Goal: Task Accomplishment & Management: Use online tool/utility

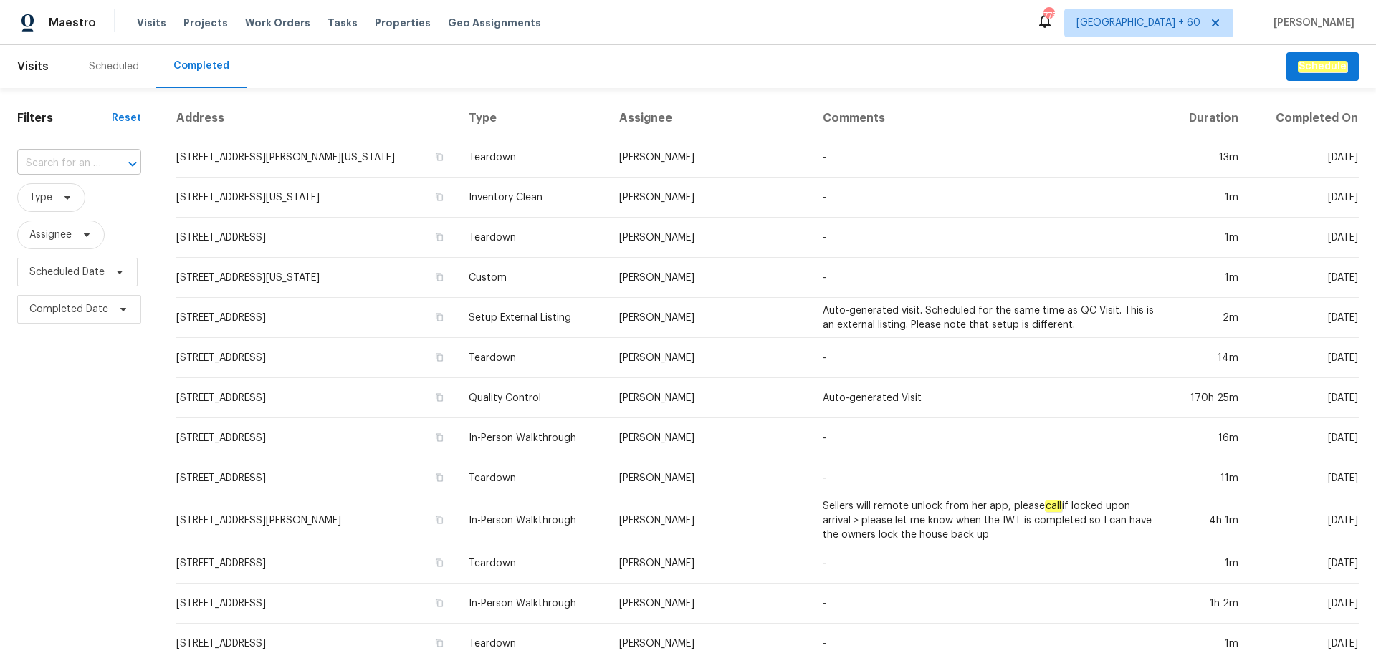
click at [63, 171] on input "text" at bounding box center [59, 164] width 84 height 22
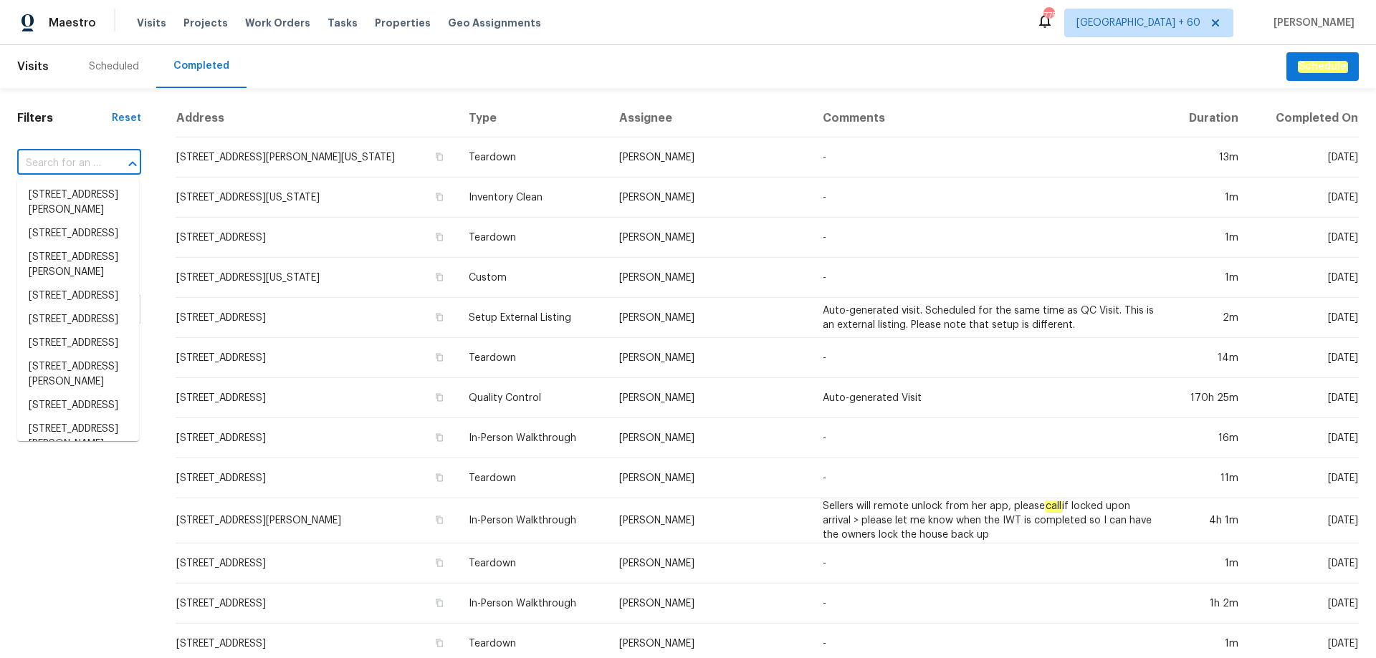
paste input "[STREET_ADDRESS]"
type input "[STREET_ADDRESS]"
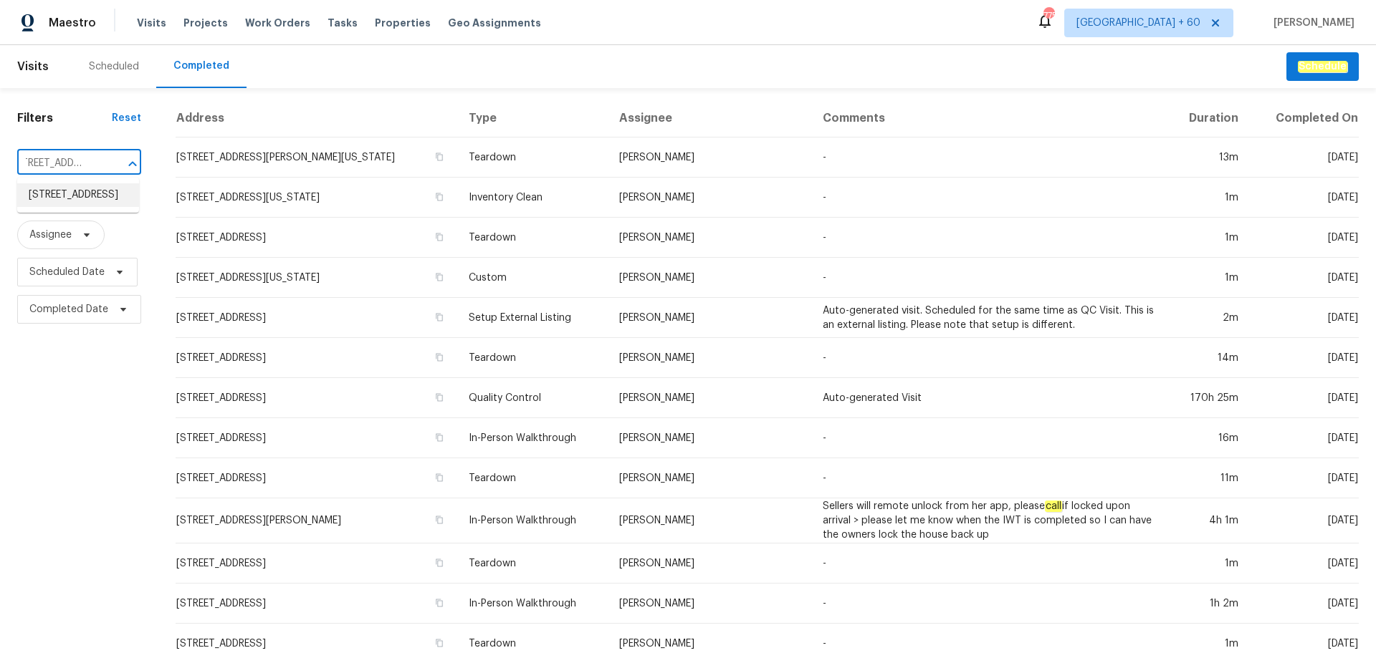
click at [75, 201] on li "[STREET_ADDRESS]" at bounding box center [78, 195] width 122 height 24
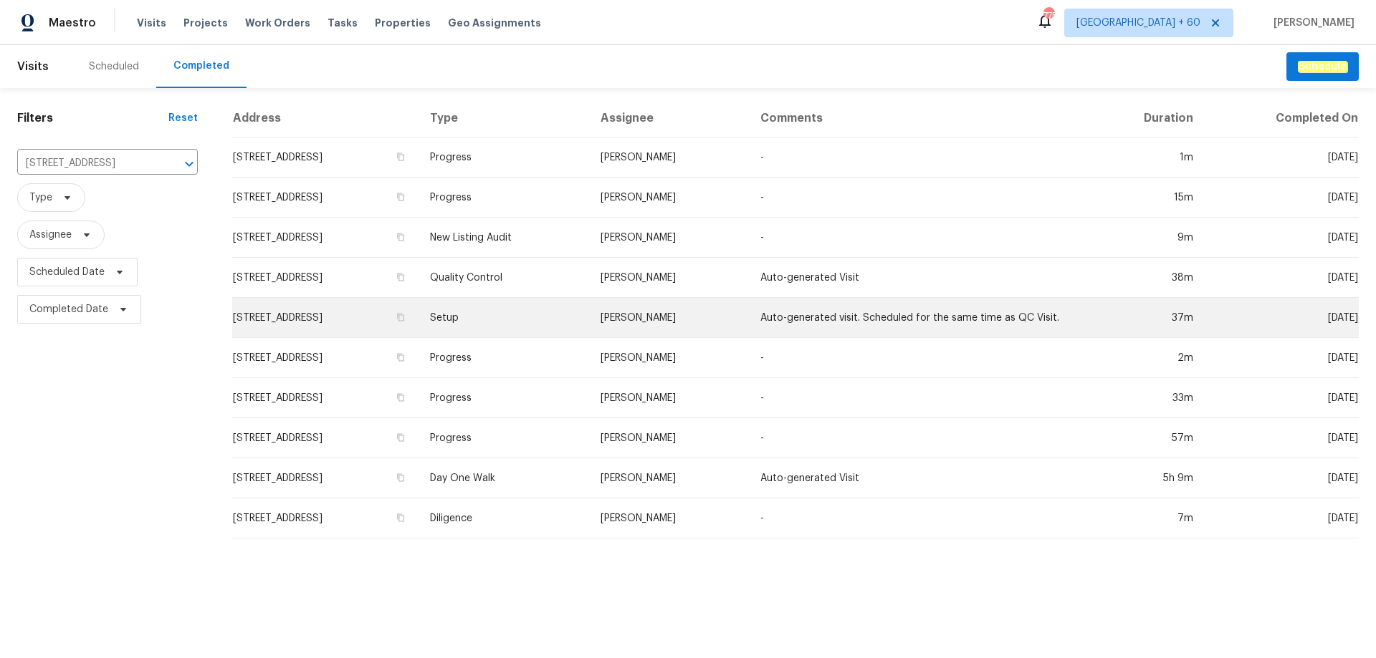
click at [589, 325] on td "Setup" at bounding box center [503, 318] width 171 height 40
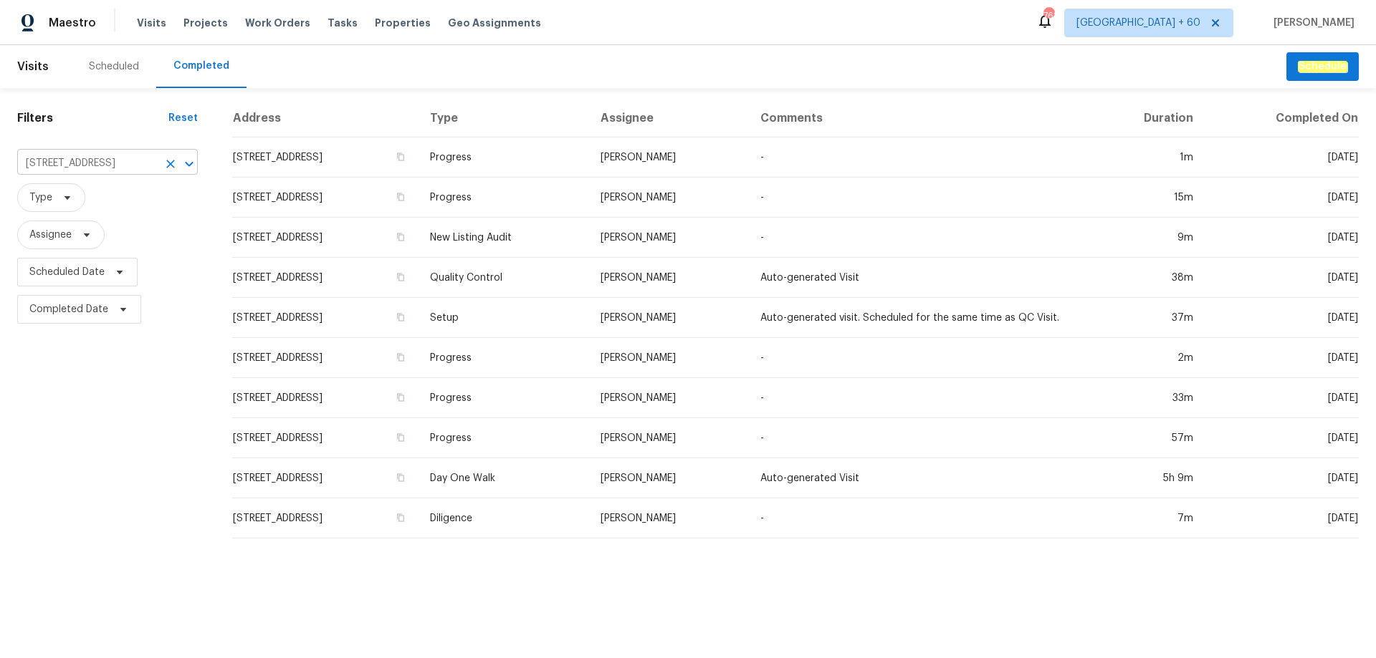
click at [107, 172] on input "[STREET_ADDRESS]" at bounding box center [87, 164] width 140 height 22
paste input "[STREET_ADDRESS]"
type input "[STREET_ADDRESS]"
click at [107, 202] on li "[STREET_ADDRESS]" at bounding box center [107, 195] width 181 height 24
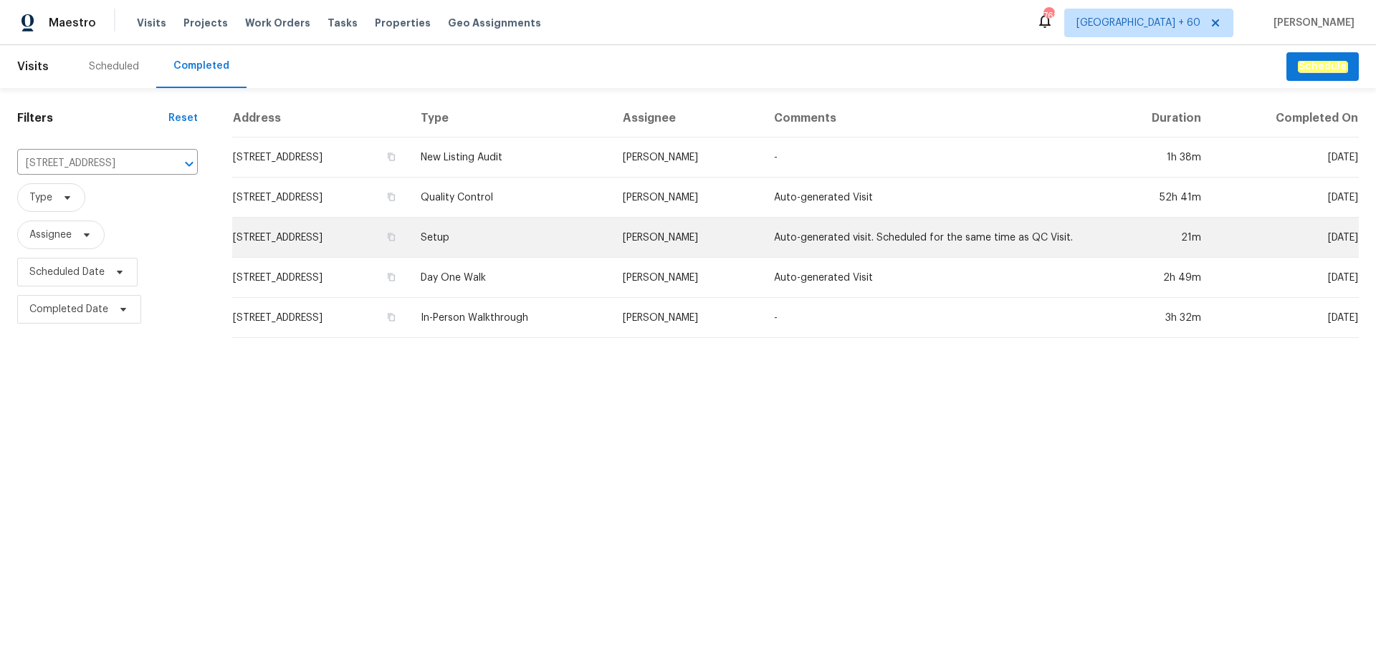
click at [610, 240] on td "Setup" at bounding box center [509, 238] width 201 height 40
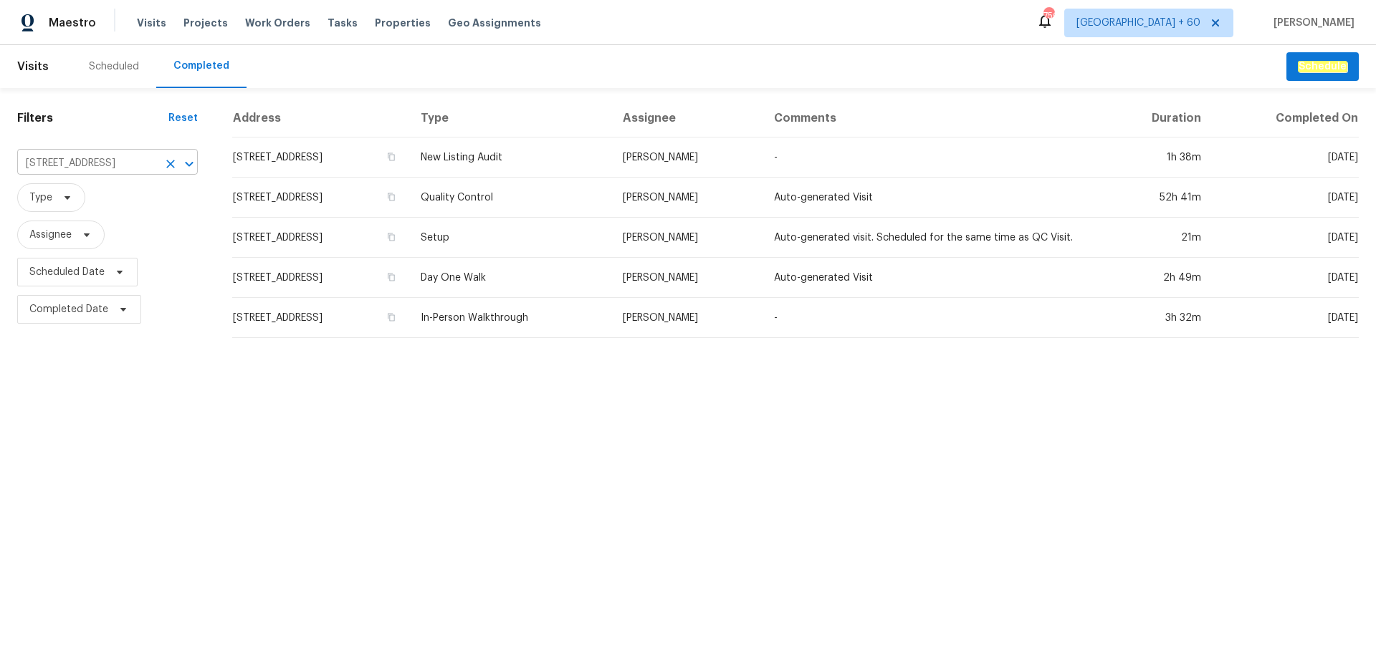
click at [89, 156] on input "[STREET_ADDRESS]" at bounding box center [87, 164] width 140 height 22
paste input "[STREET_ADDRESS][PERSON_NAME]"
type input "[STREET_ADDRESS][PERSON_NAME]"
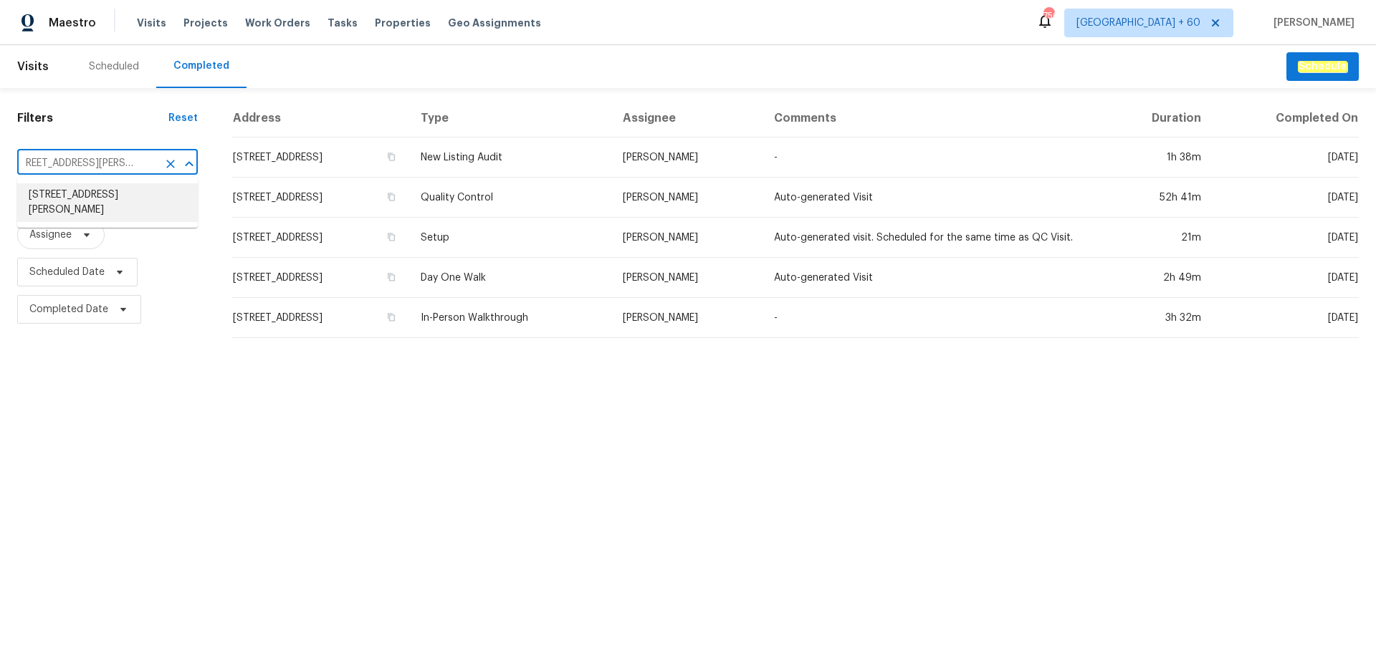
click at [103, 204] on li "[STREET_ADDRESS][PERSON_NAME]" at bounding box center [107, 202] width 181 height 39
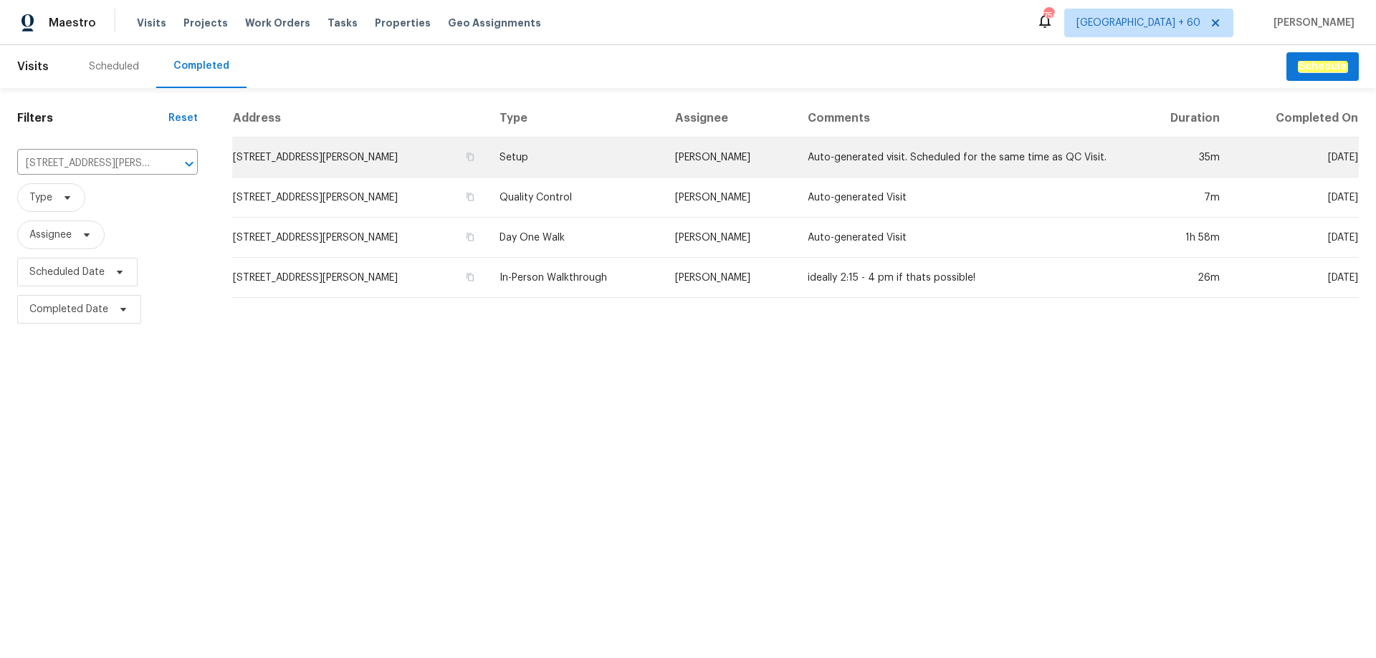
click at [577, 159] on td "Setup" at bounding box center [576, 158] width 176 height 40
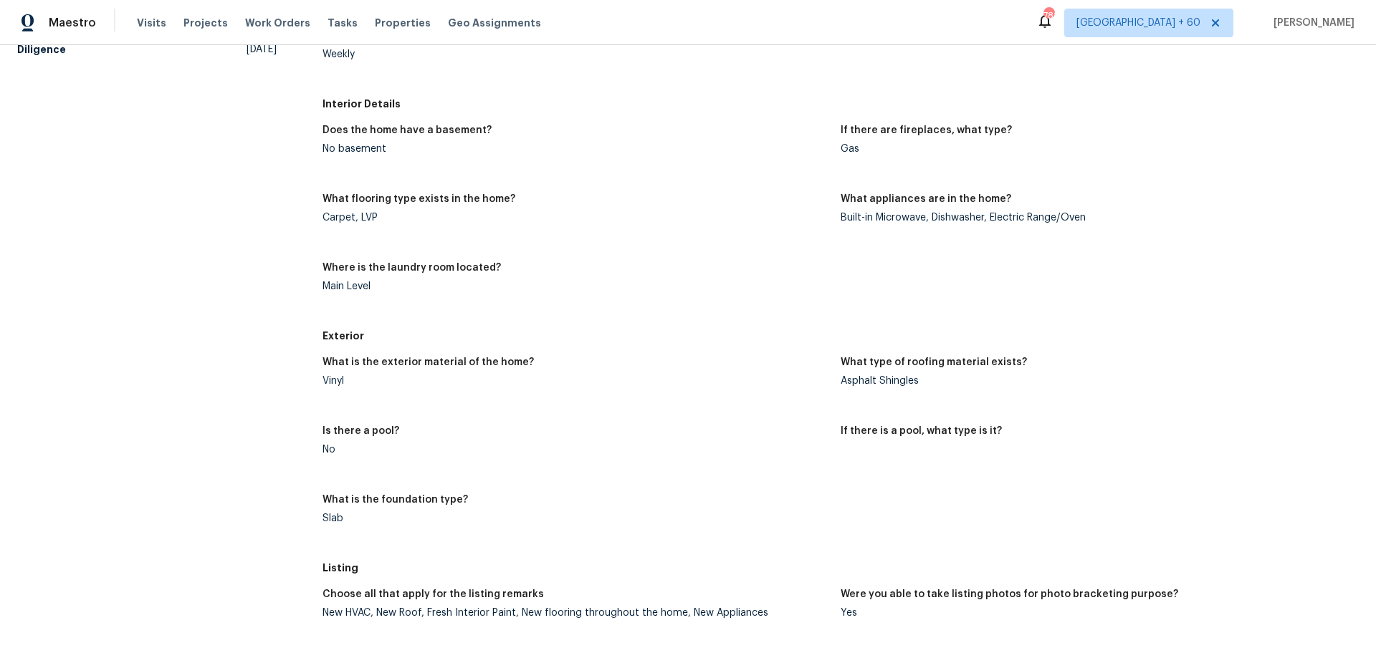
scroll to position [451, 0]
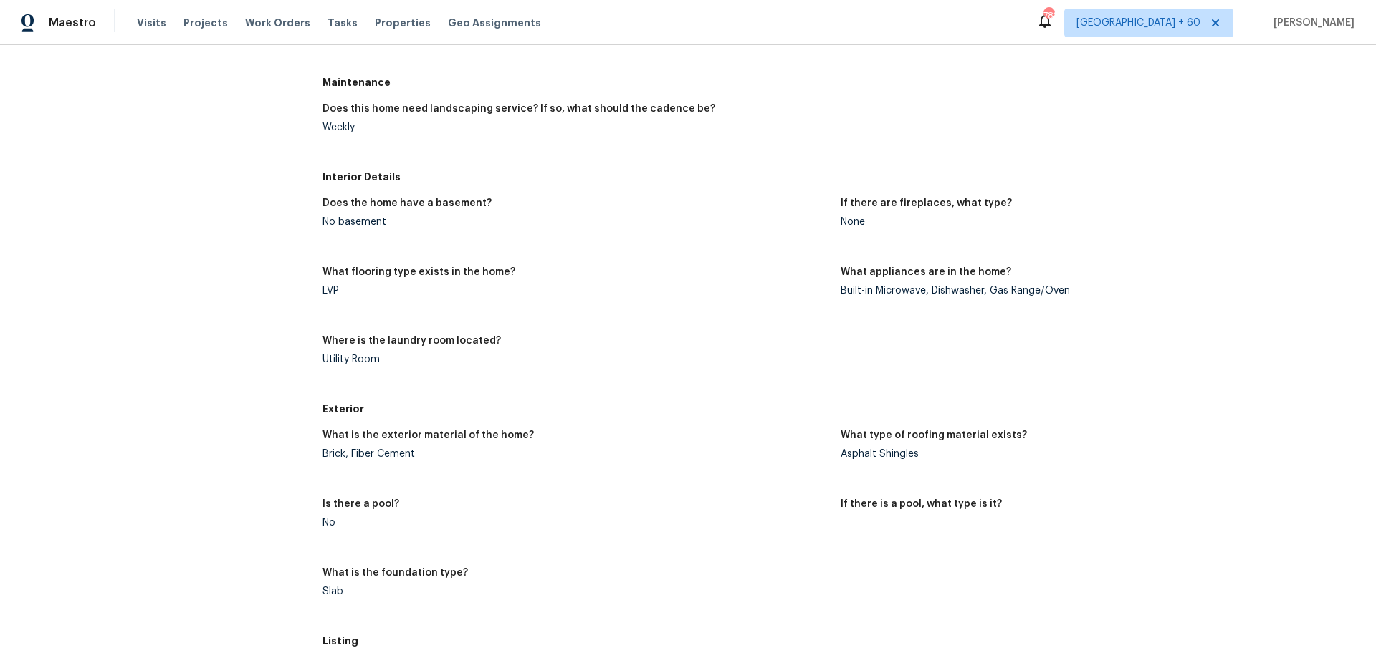
scroll to position [502, 0]
